Goal: Find specific page/section: Find specific page/section

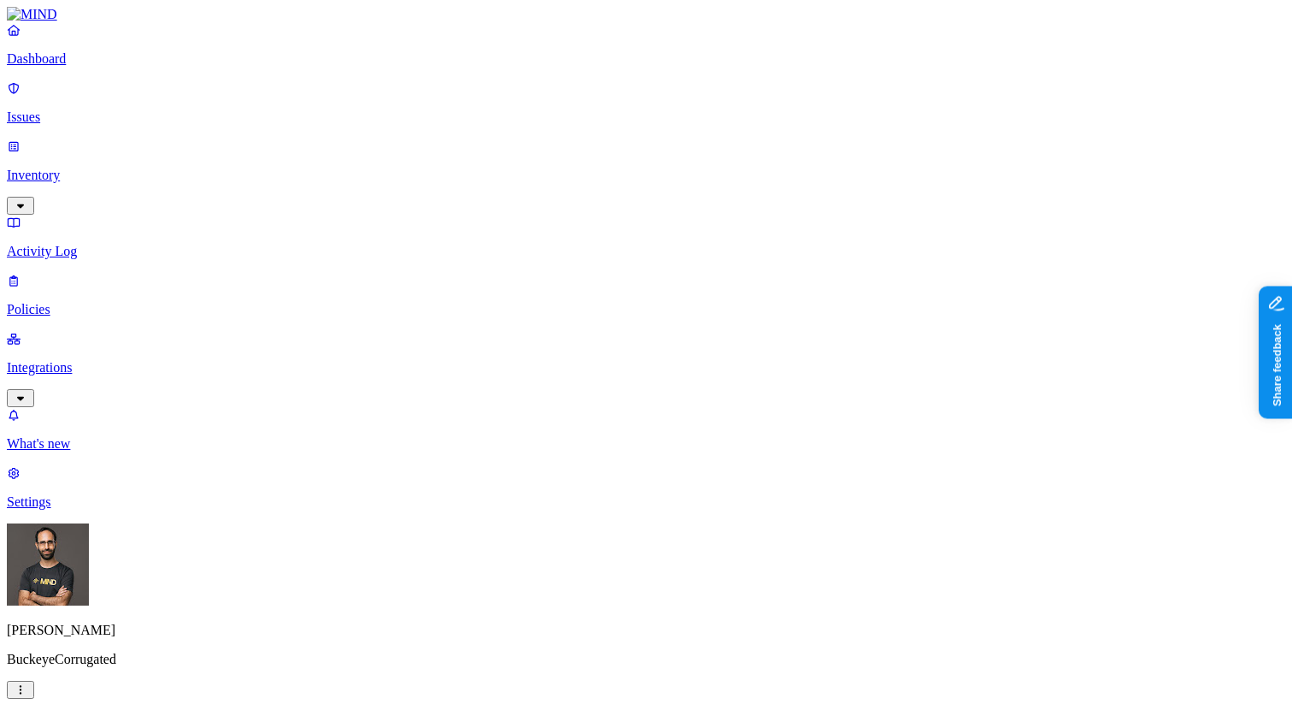
click at [115, 168] on p "Inventory" at bounding box center [646, 175] width 1279 height 15
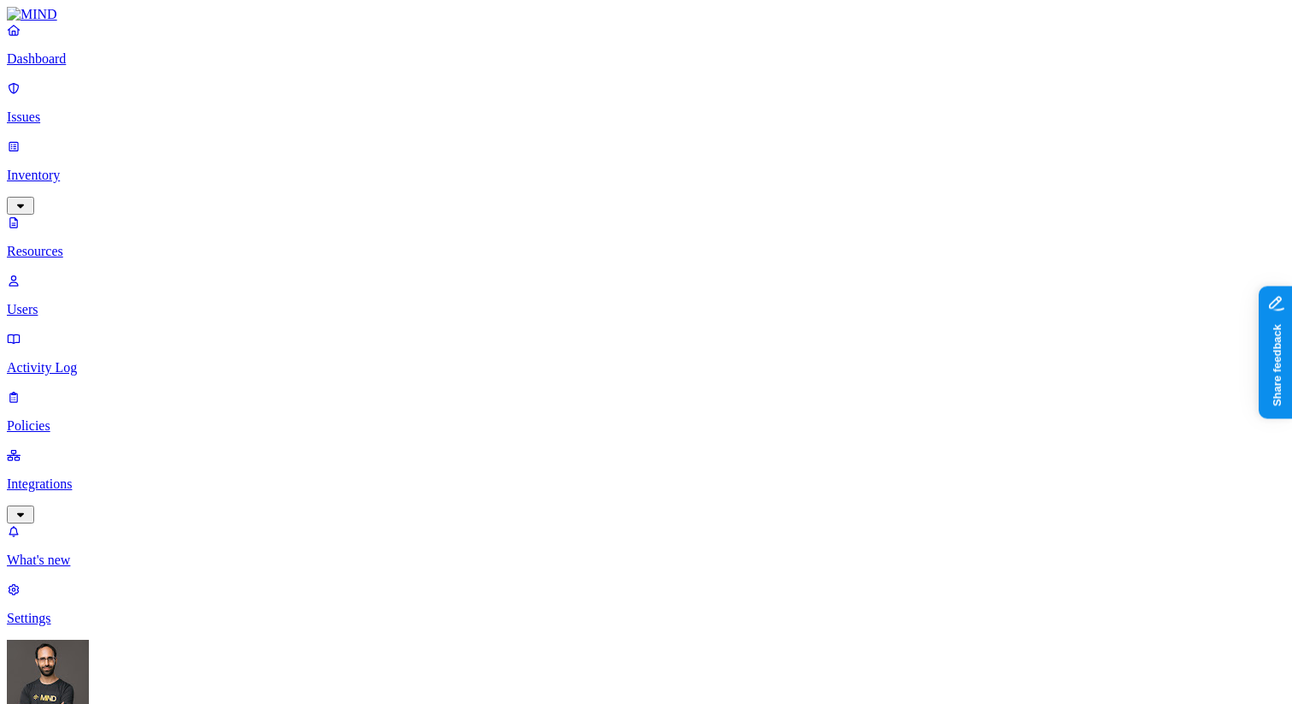
scroll to position [488, 0]
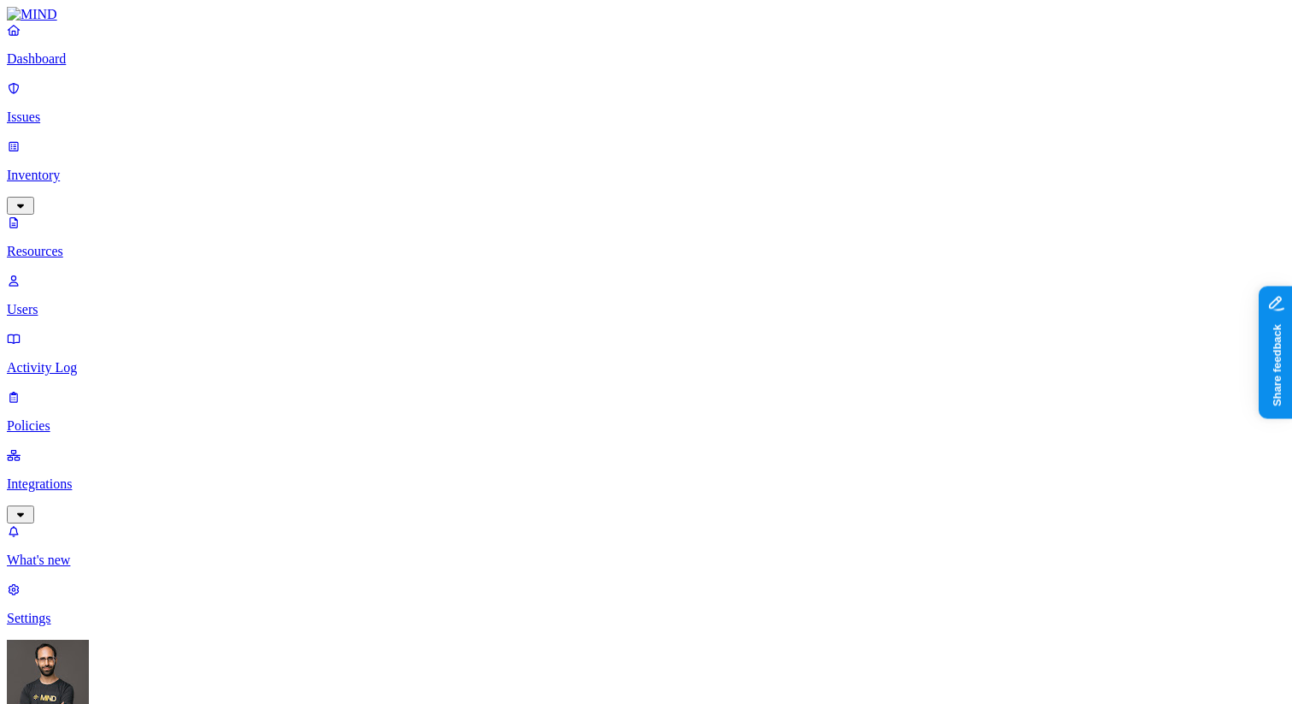
scroll to position [42, 0]
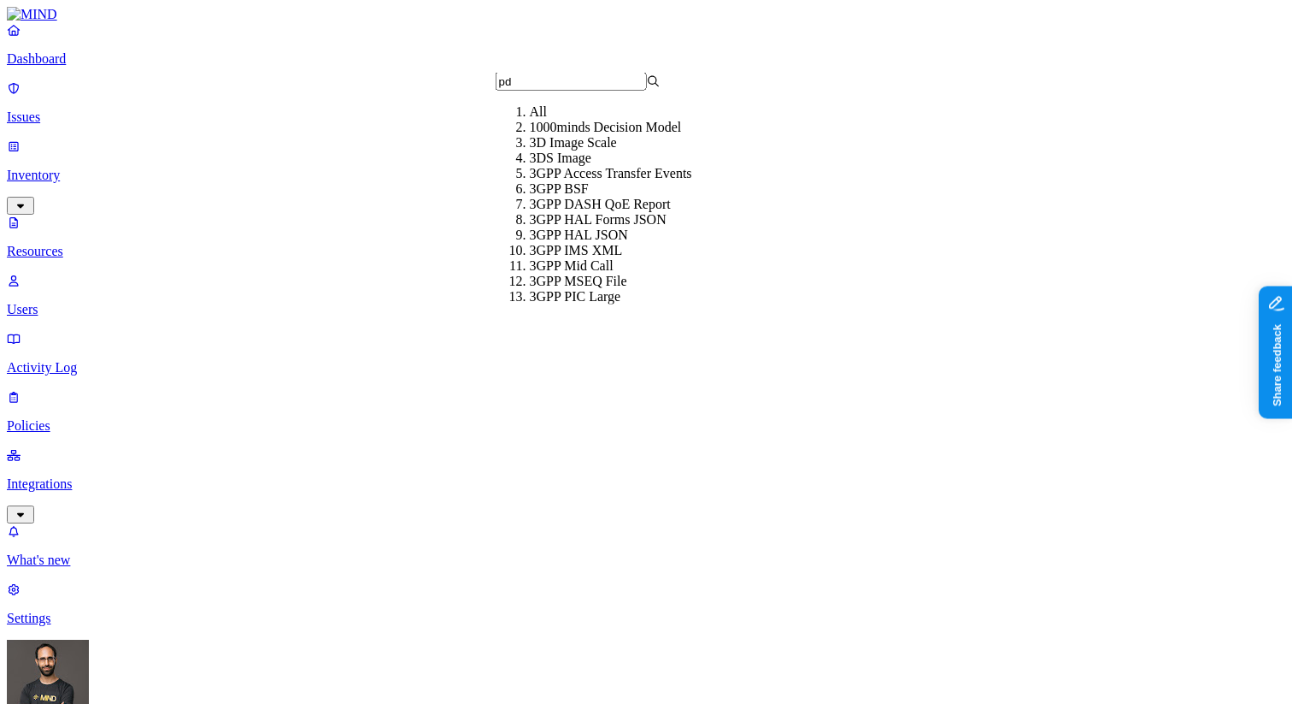
type input "pdf"
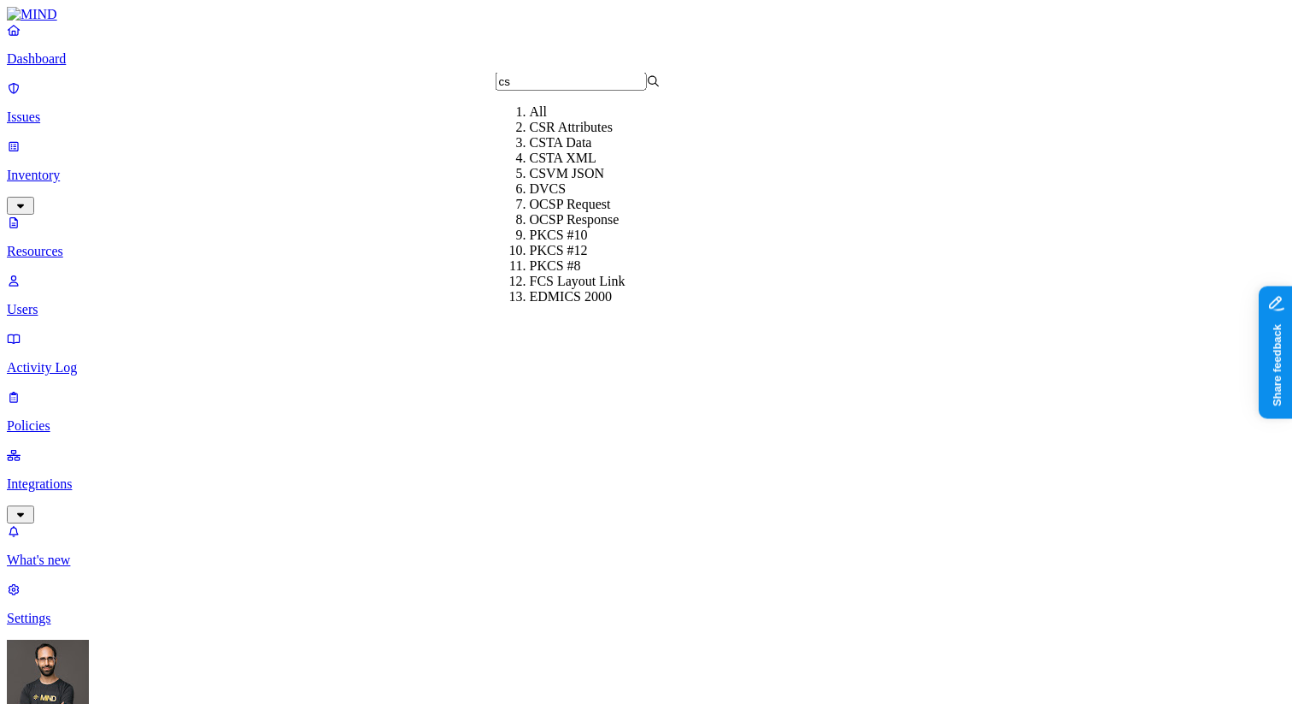
type input "csv"
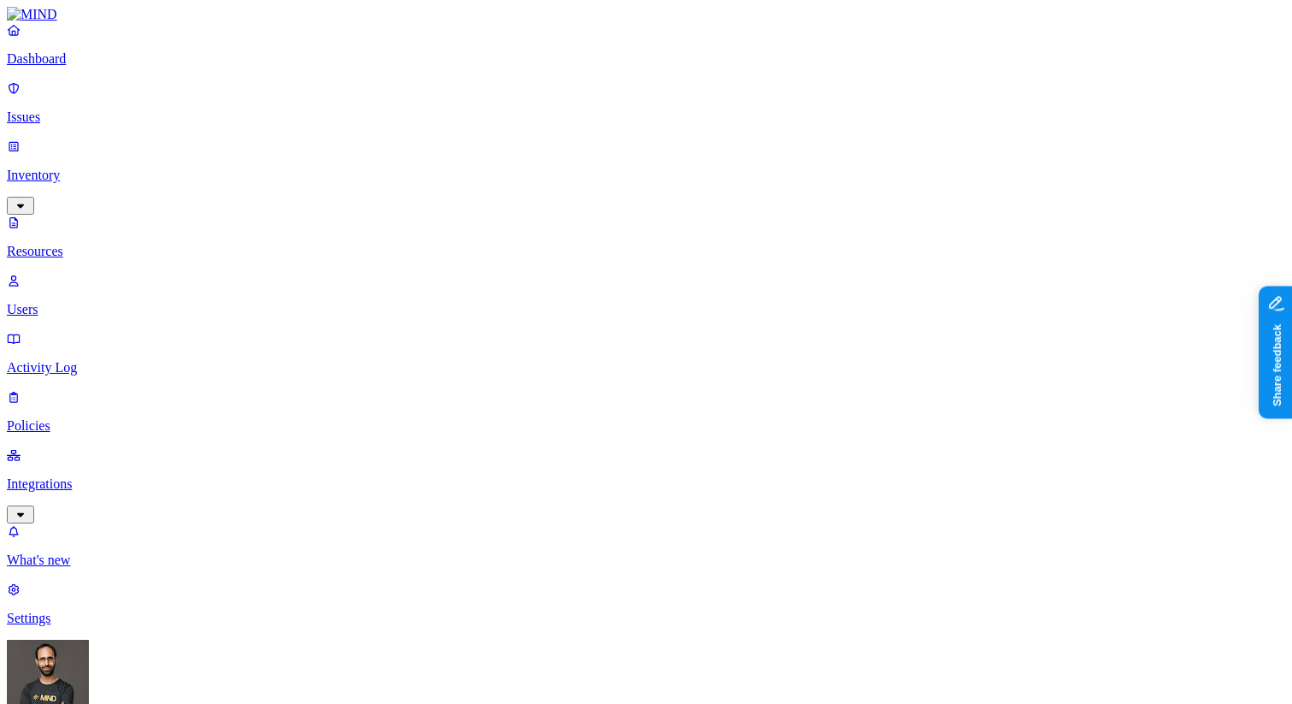
type input ".csv"
